Goal: Transaction & Acquisition: Purchase product/service

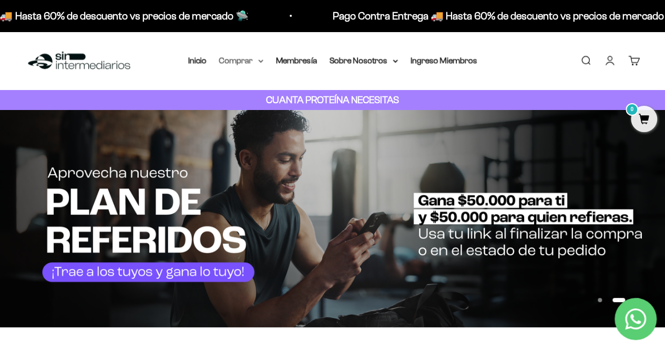
click at [261, 59] on icon at bounding box center [260, 61] width 5 height 4
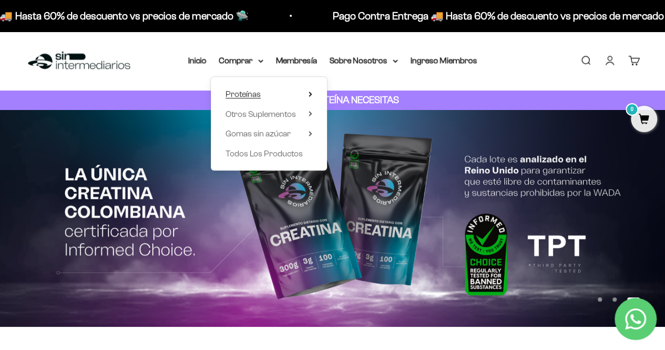
click at [311, 93] on icon at bounding box center [311, 93] width 4 height 5
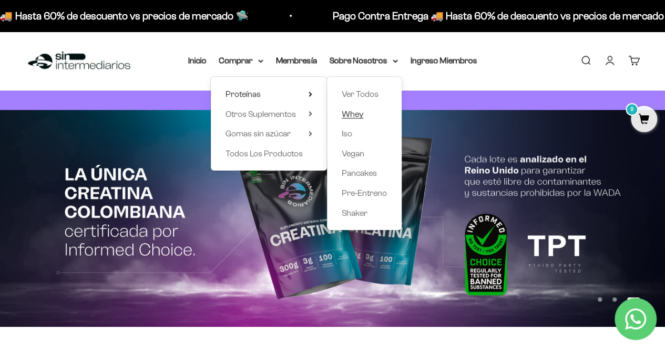
click at [357, 114] on span "Whey" at bounding box center [353, 113] width 22 height 9
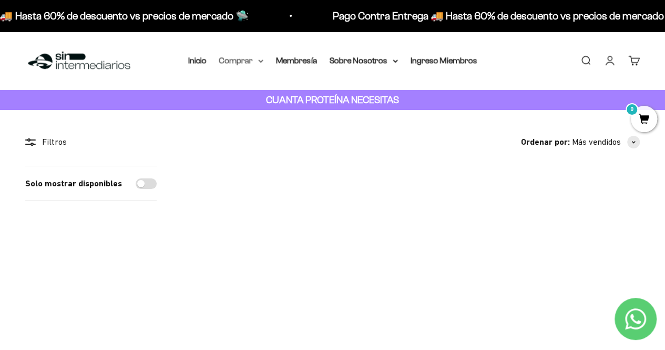
click at [263, 60] on icon at bounding box center [260, 61] width 5 height 4
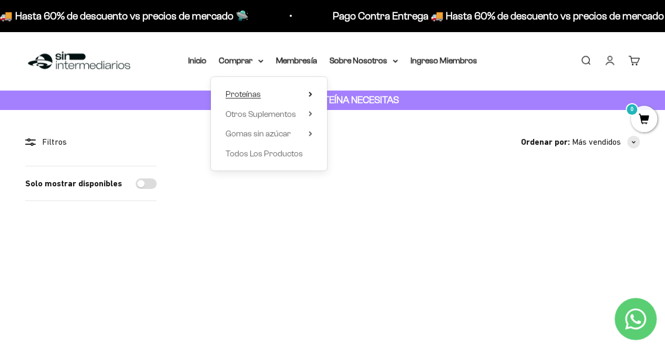
click at [309, 93] on icon at bounding box center [311, 93] width 4 height 5
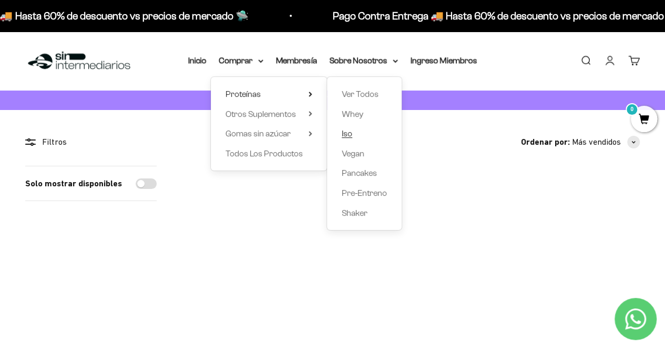
click at [354, 136] on link "Iso" at bounding box center [364, 134] width 45 height 14
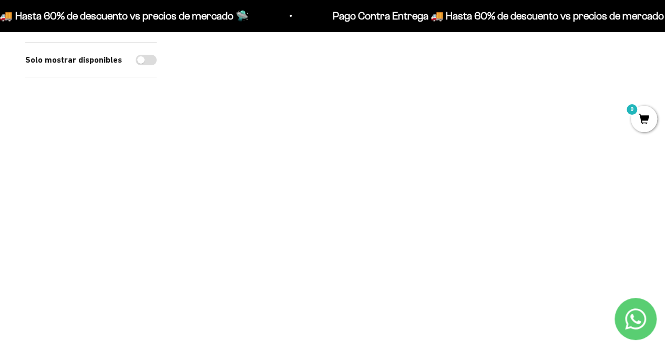
scroll to position [105, 0]
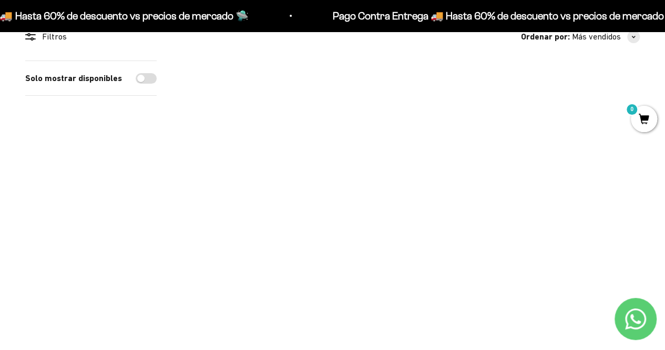
click at [259, 133] on img at bounding box center [254, 132] width 144 height 144
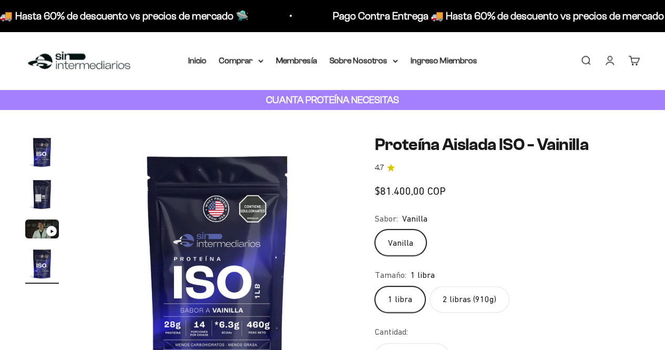
scroll to position [105, 0]
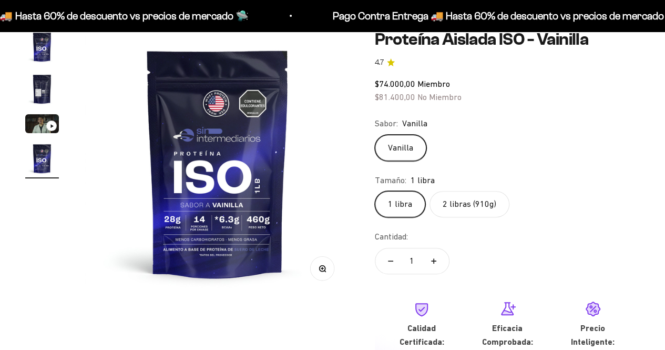
click at [468, 197] on label "2 libras (910g)" at bounding box center [470, 204] width 80 height 26
click at [375, 191] on input "2 libras (910g)" at bounding box center [374, 190] width 1 height 1
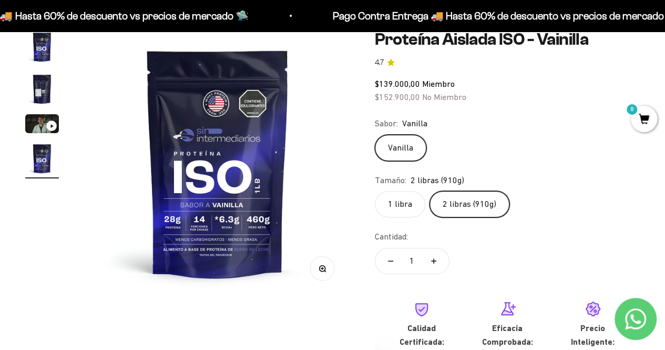
scroll to position [53, 0]
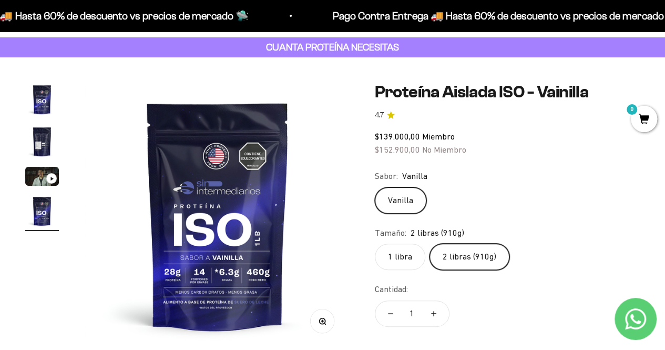
click at [472, 262] on label "2 libras (910g)" at bounding box center [470, 256] width 80 height 26
click at [375, 243] on input "2 libras (910g)" at bounding box center [374, 243] width 1 height 1
click at [412, 261] on label "1 libra" at bounding box center [400, 256] width 50 height 26
click at [375, 243] on input "1 libra" at bounding box center [374, 243] width 1 height 1
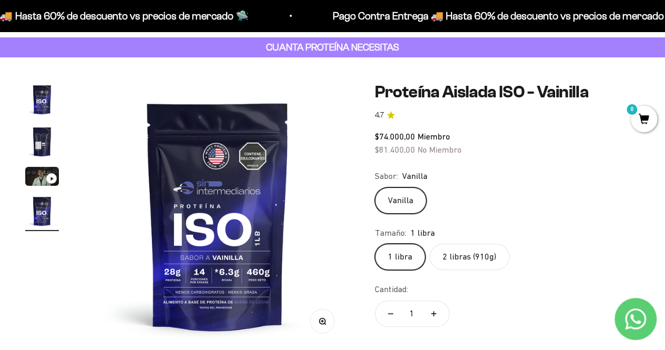
click at [479, 248] on label "2 libras (910g)" at bounding box center [470, 256] width 80 height 26
click at [375, 243] on input "2 libras (910g)" at bounding box center [374, 243] width 1 height 1
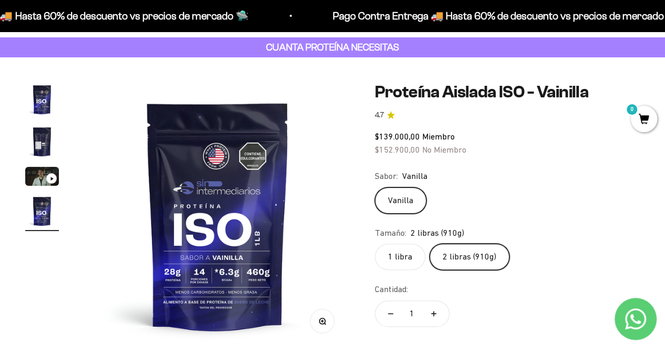
click at [30, 212] on img "Ir al artículo 4" at bounding box center [42, 211] width 34 height 34
click at [47, 219] on img "Ir al artículo 4" at bounding box center [42, 211] width 34 height 34
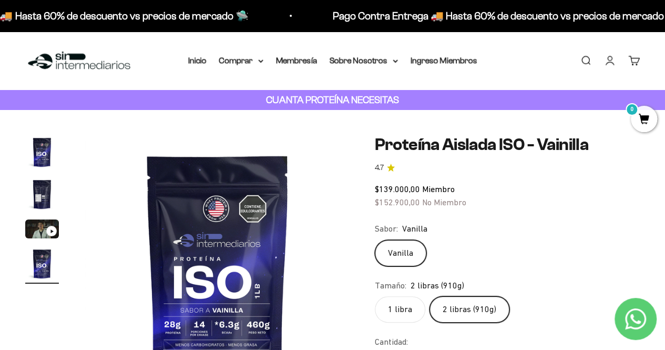
click at [32, 203] on img "Ir al artículo 2" at bounding box center [42, 194] width 34 height 34
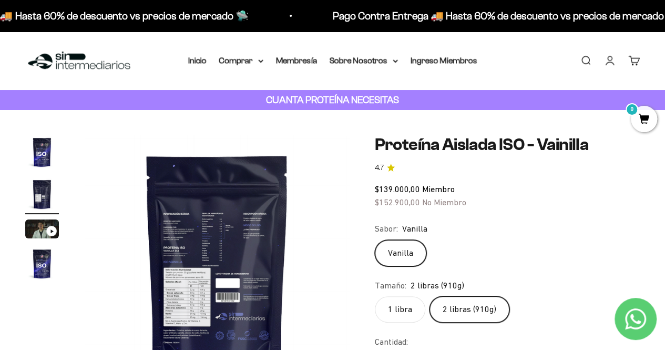
click at [41, 170] on button "Ir al artículo 1" at bounding box center [42, 153] width 34 height 37
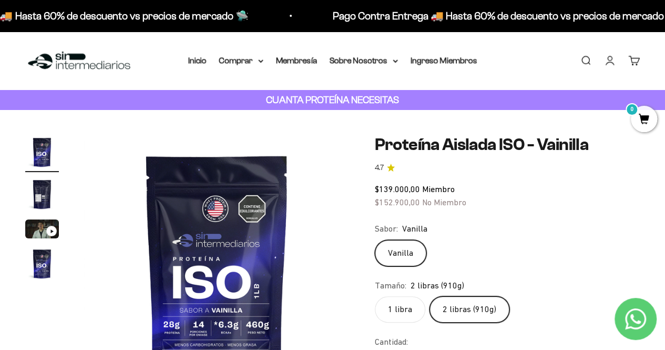
scroll to position [210, 0]
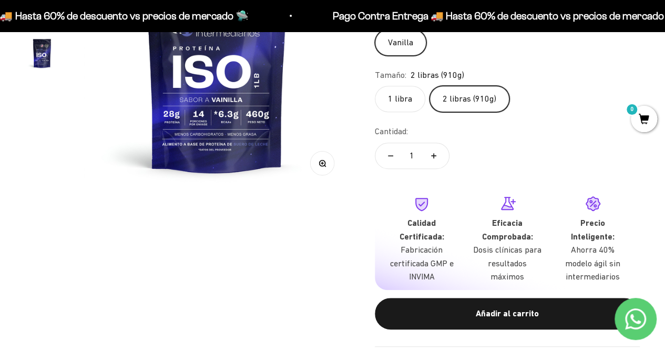
click at [475, 99] on label "2 libras (910g)" at bounding box center [470, 99] width 80 height 26
click at [375, 86] on input "2 libras (910g)" at bounding box center [374, 85] width 1 height 1
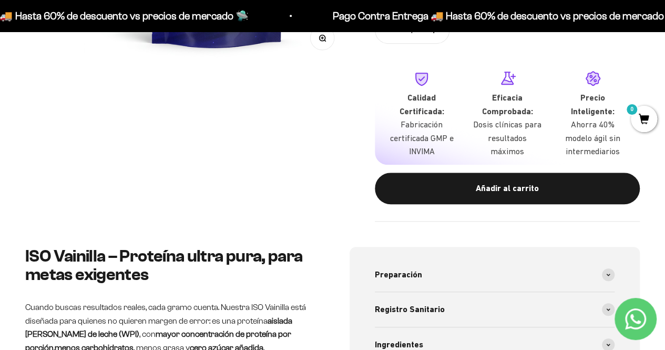
scroll to position [0, 0]
